Goal: Transaction & Acquisition: Subscribe to service/newsletter

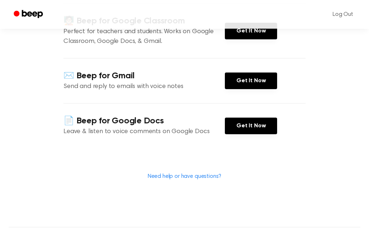
scroll to position [114, 0]
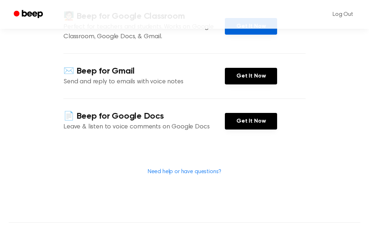
click at [238, 35] on link "Get It Now" at bounding box center [251, 26] width 52 height 17
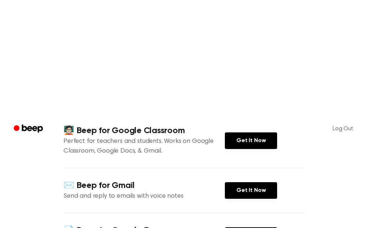
scroll to position [0, 0]
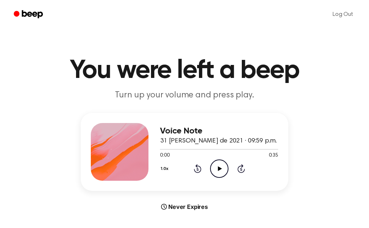
click at [218, 170] on icon "Play Audio" at bounding box center [219, 168] width 18 height 18
click at [198, 205] on div "Never Expires" at bounding box center [185, 206] width 208 height 9
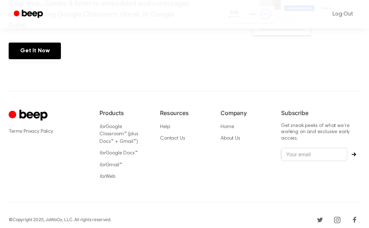
scroll to position [354, 0]
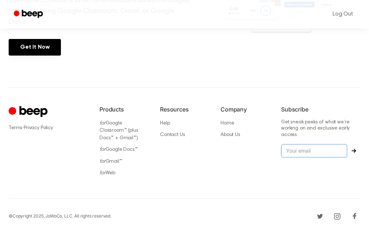
click at [322, 153] on input "email" at bounding box center [314, 151] width 66 height 14
click at [293, 150] on input "email" at bounding box center [314, 151] width 66 height 14
click at [314, 60] on section "Play recordings without having to open this page Save time....Create & listen t…" at bounding box center [185, 0] width 352 height 173
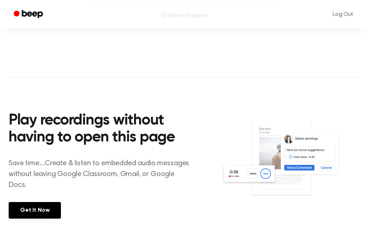
scroll to position [192, 0]
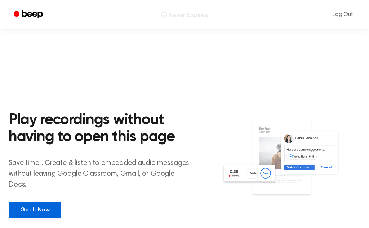
click at [47, 212] on link "Get It Now" at bounding box center [35, 210] width 52 height 17
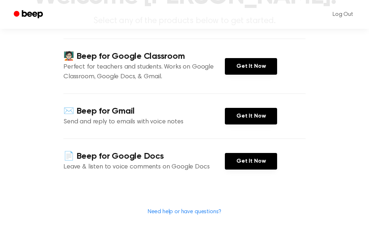
scroll to position [88, 0]
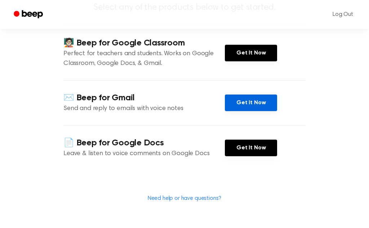
click at [246, 111] on link "Get It Now" at bounding box center [251, 103] width 52 height 17
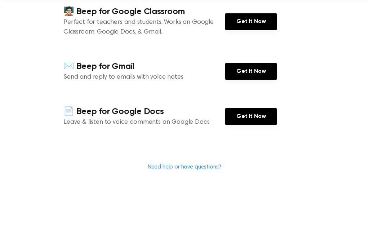
drag, startPoint x: 359, startPoint y: 0, endPoint x: 0, endPoint y: -119, distance: 378.7
click at [0, 0] on html "Log Out Welcome Paloma Tovar Cabrales! Select any of the products below to get …" at bounding box center [184, 153] width 369 height 483
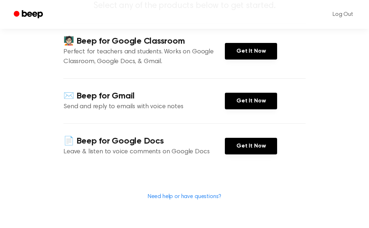
scroll to position [89, 0]
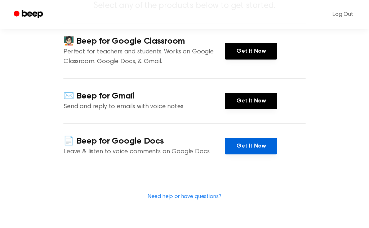
click at [244, 155] on link "Get It Now" at bounding box center [251, 146] width 52 height 17
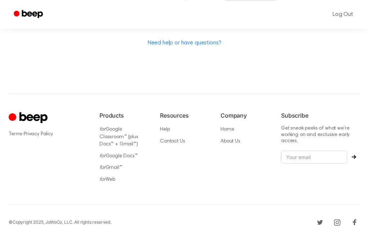
scroll to position [244, 0]
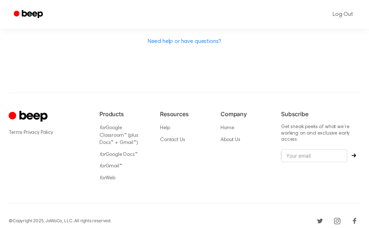
click at [204, 45] on link "Need help or have questions?" at bounding box center [185, 42] width 74 height 6
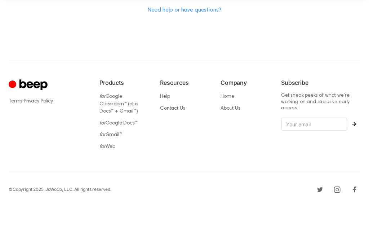
click at [202, 39] on link "Need help or have questions?" at bounding box center [185, 42] width 74 height 6
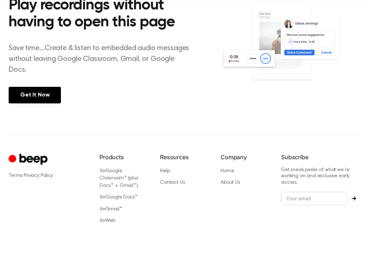
scroll to position [275, 0]
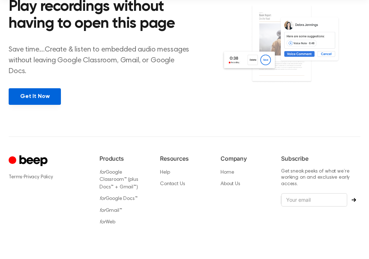
click at [38, 118] on link "Get It Now" at bounding box center [35, 126] width 52 height 17
